Goal: Task Accomplishment & Management: Manage account settings

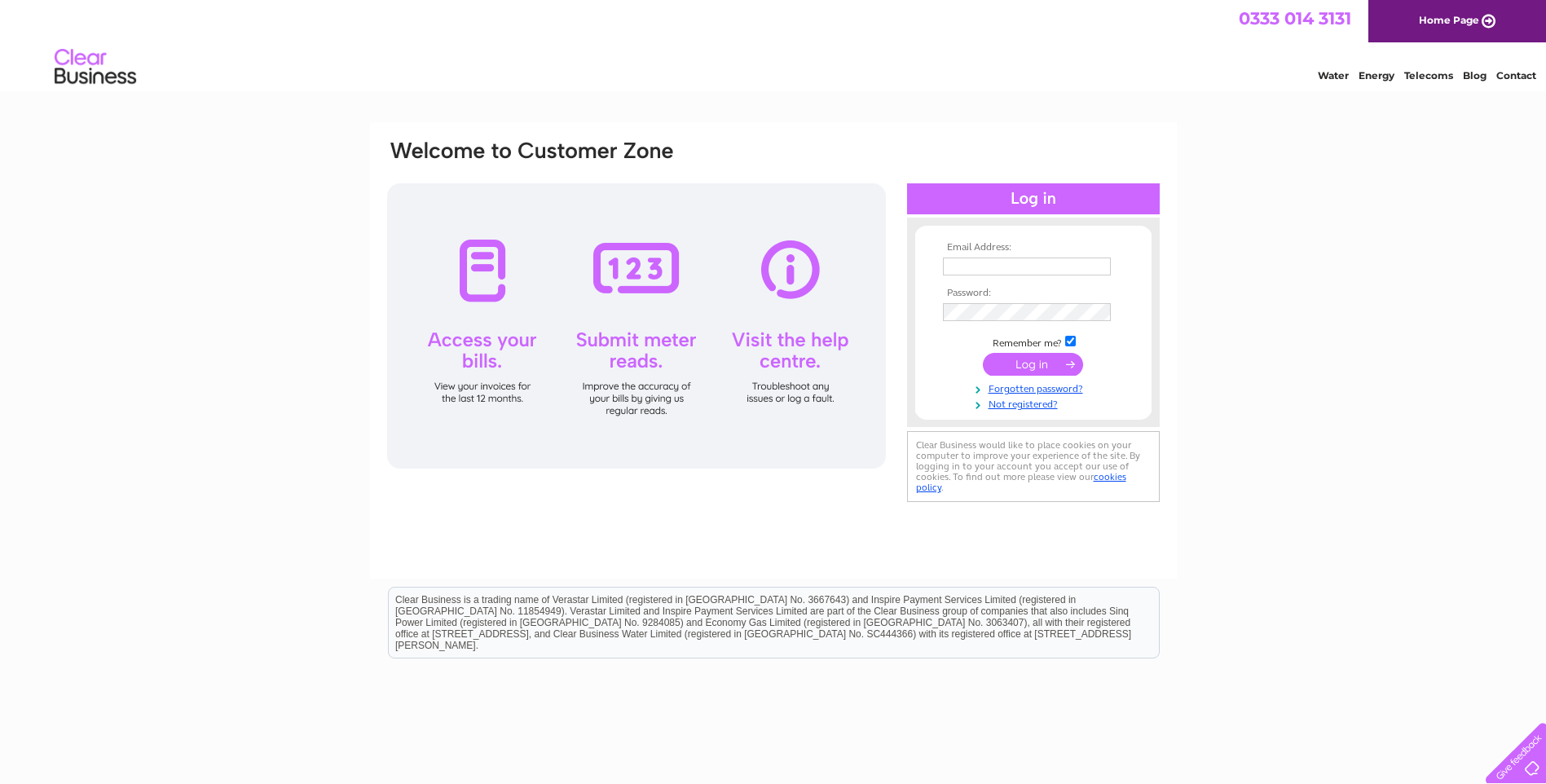
type input "apcircle@circleexpress.co.uk"
click at [1037, 362] on input "submit" at bounding box center [1033, 364] width 100 height 23
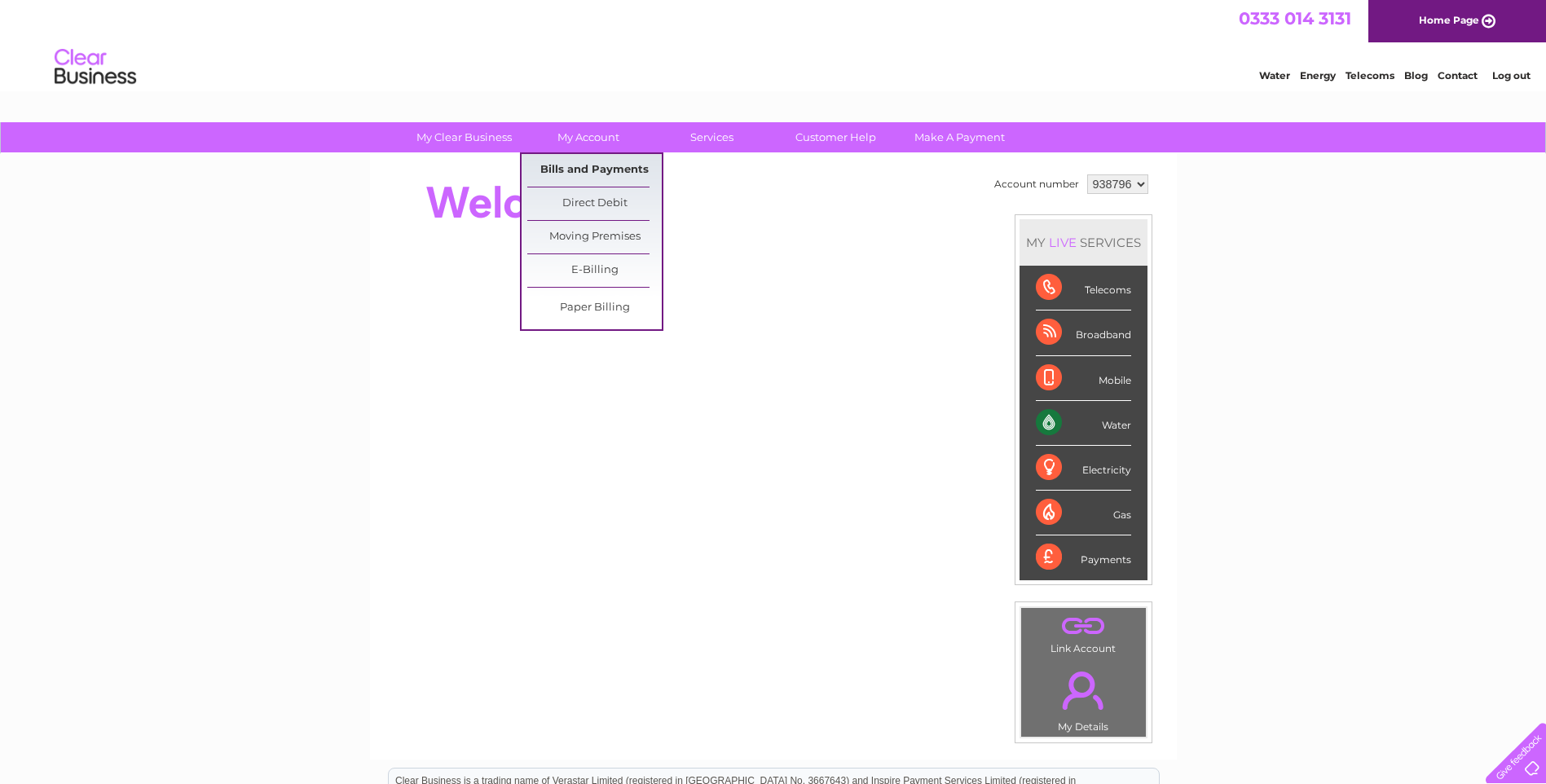
click at [600, 169] on link "Bills and Payments" at bounding box center [594, 170] width 134 height 32
